Goal: Find contact information: Find contact information

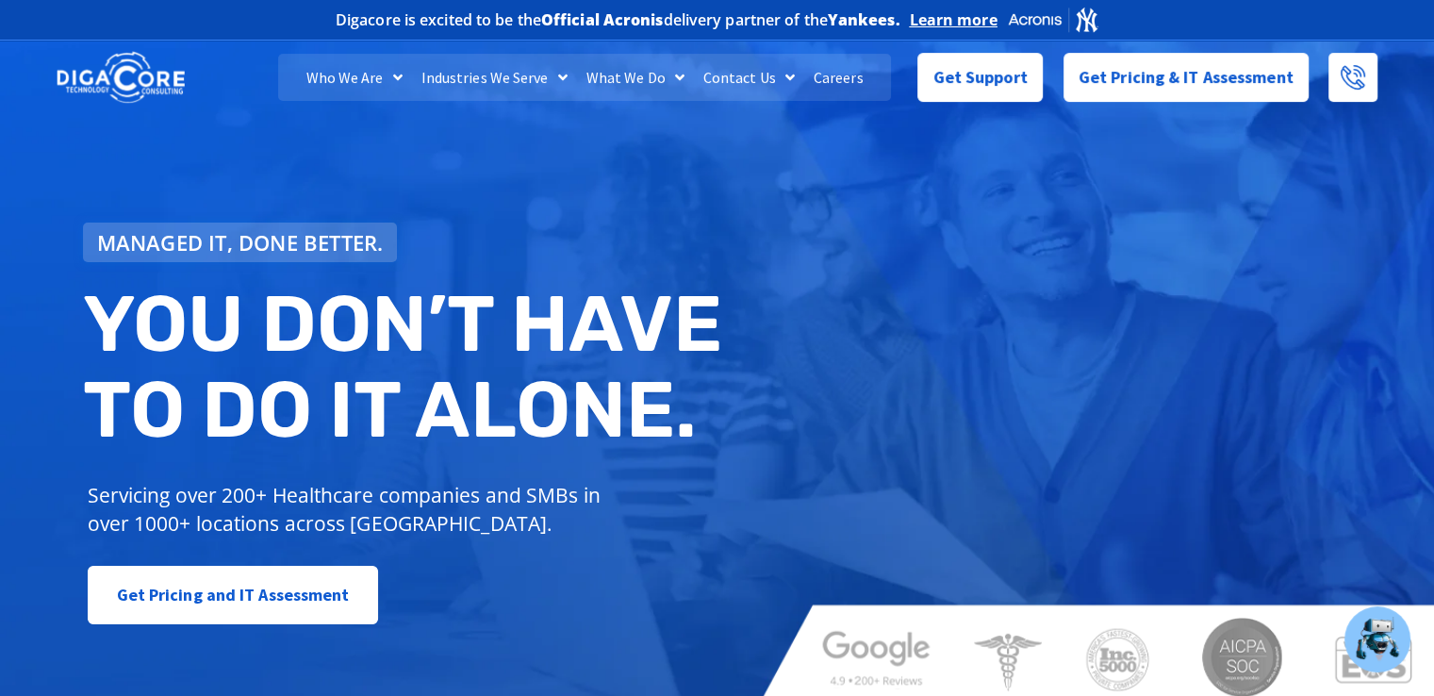
click at [727, 74] on link "Contact Us" at bounding box center [749, 77] width 110 height 47
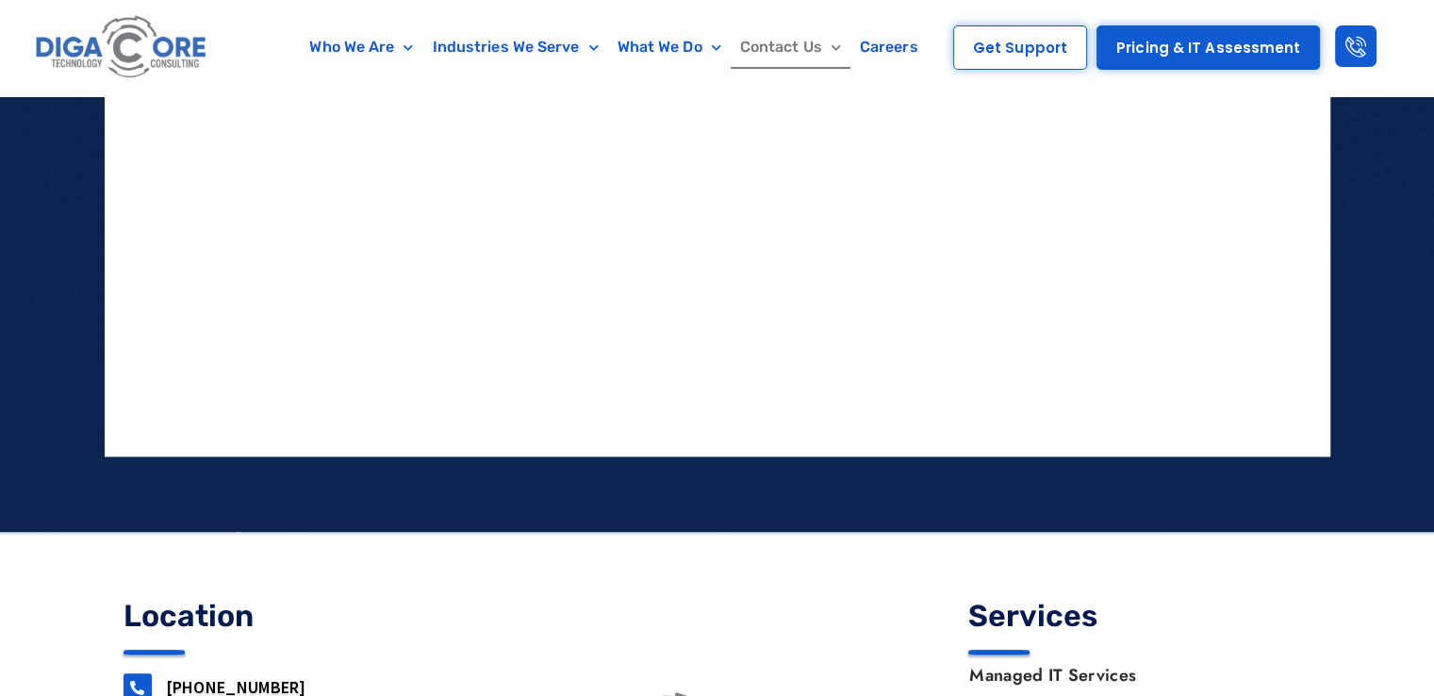
scroll to position [2222, 0]
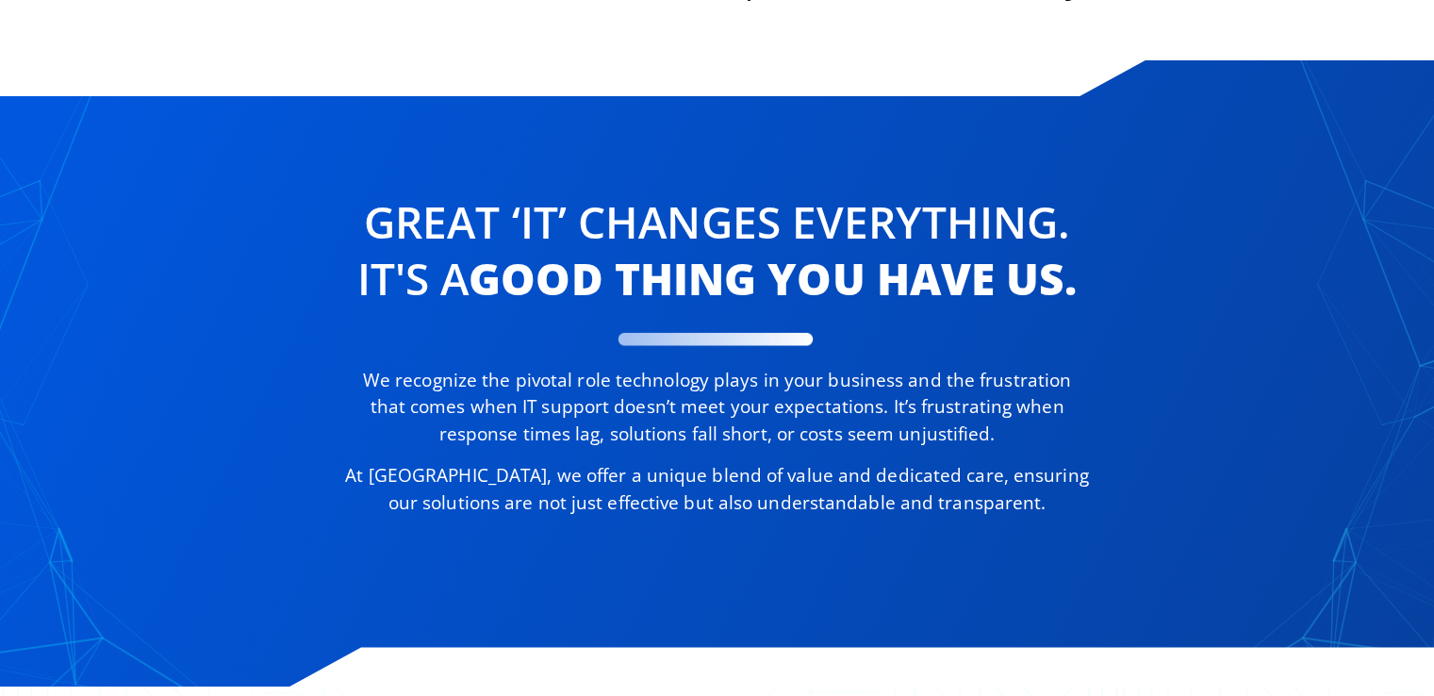
scroll to position [8575, 0]
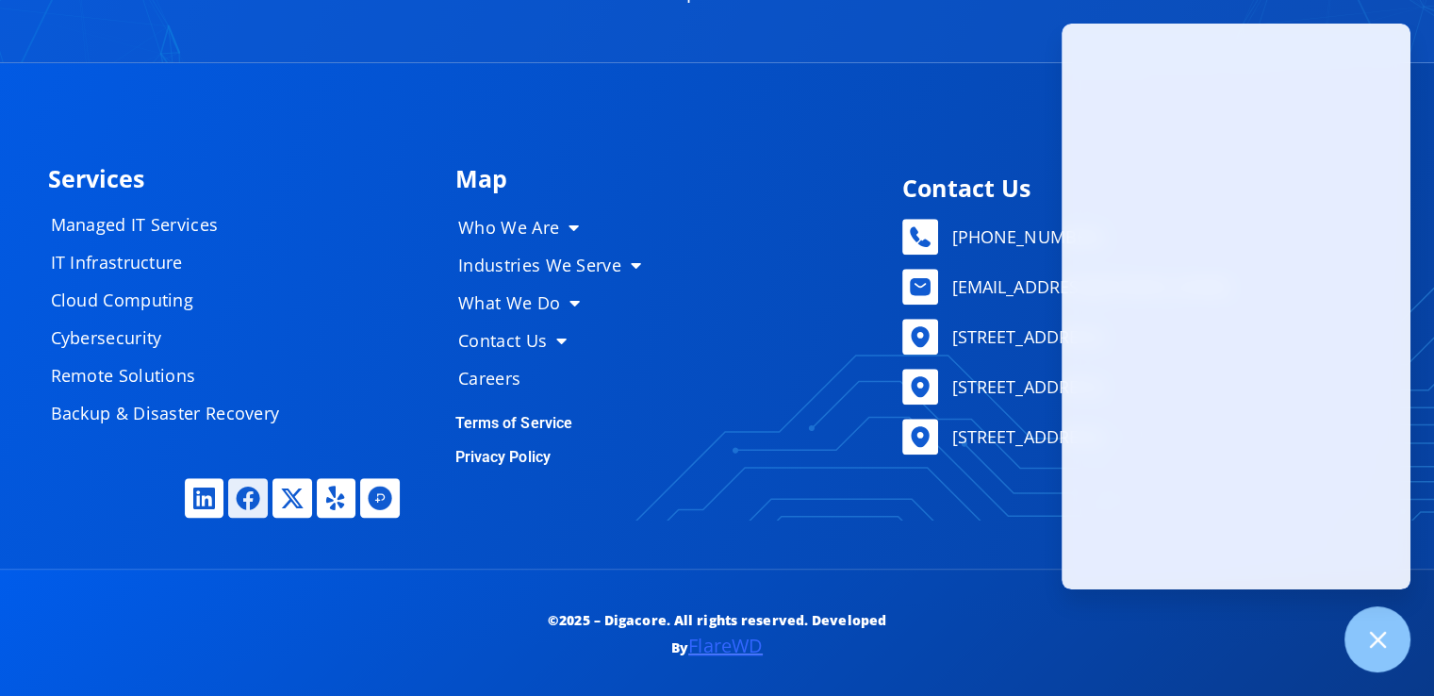
click at [239, 499] on icon at bounding box center [248, 498] width 25 height 25
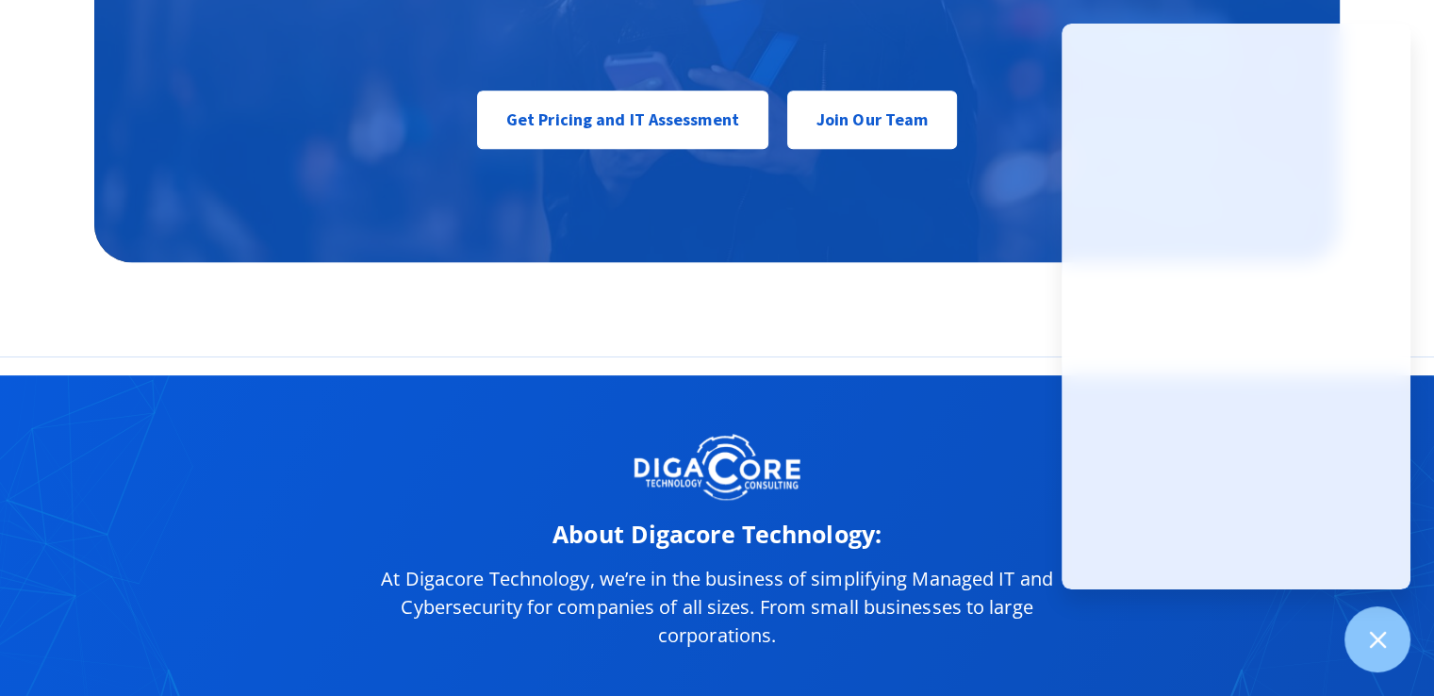
scroll to position [9218, 0]
